Goal: Task Accomplishment & Management: Manage account settings

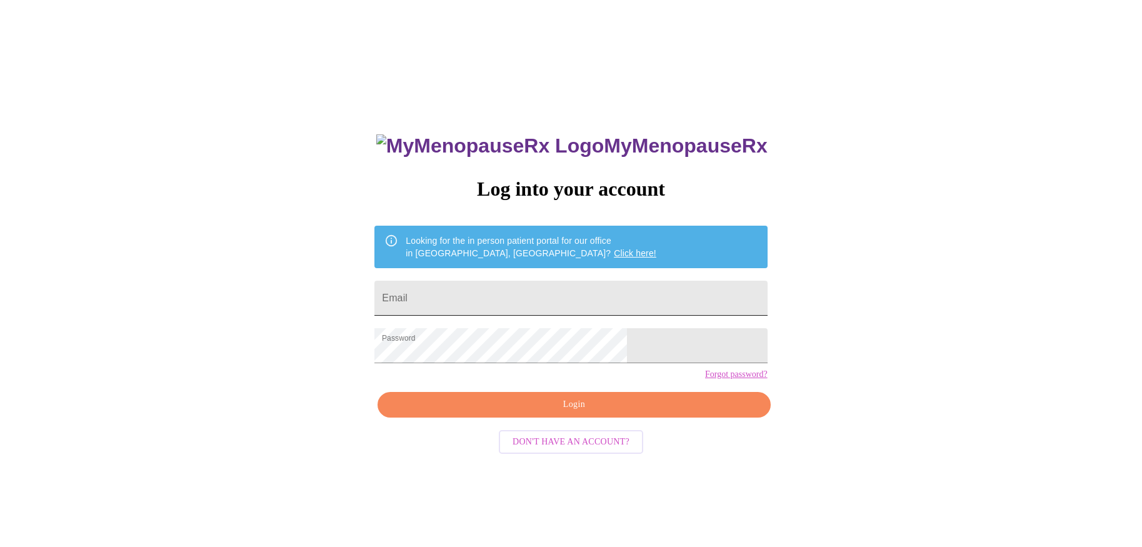
click at [512, 288] on input "Email" at bounding box center [570, 298] width 393 height 35
type input "[EMAIL_ADDRESS][DOMAIN_NAME]"
click at [556, 413] on span "Login" at bounding box center [574, 405] width 364 height 16
